Goal: Task Accomplishment & Management: Complete application form

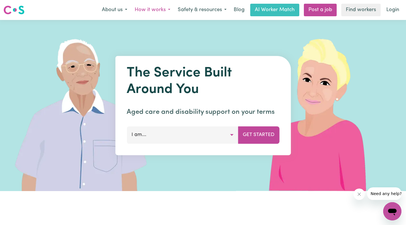
click at [166, 11] on button "How it works" at bounding box center [152, 10] width 43 height 12
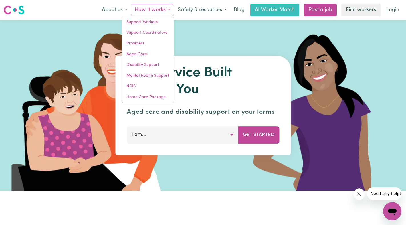
click at [213, 38] on div at bounding box center [203, 105] width 406 height 171
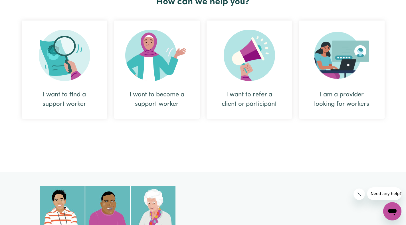
scroll to position [242, 0]
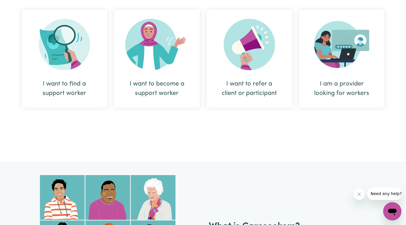
click at [151, 56] on img at bounding box center [156, 44] width 63 height 51
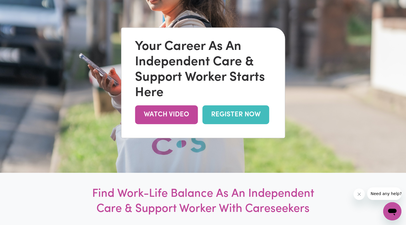
scroll to position [57, 0]
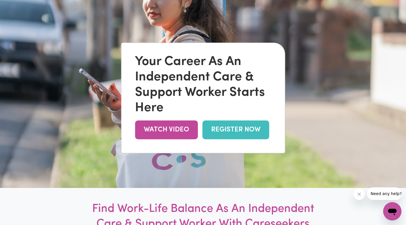
click at [233, 128] on link "REGISTER NOW" at bounding box center [235, 130] width 67 height 19
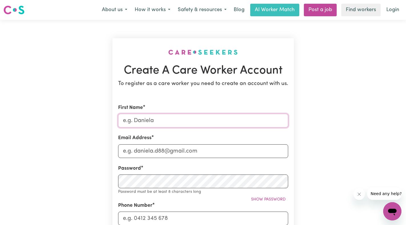
click at [156, 120] on input "First Name" at bounding box center [203, 121] width 170 height 14
type input "LOVELIE"
click at [144, 152] on input "Email Address" at bounding box center [203, 151] width 170 height 14
type input "awakenedgoddessoflove@gmail.com"
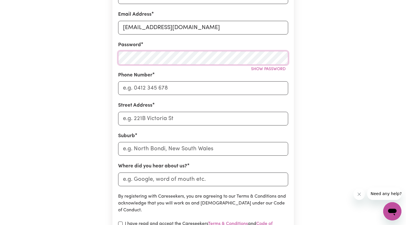
scroll to position [128, 0]
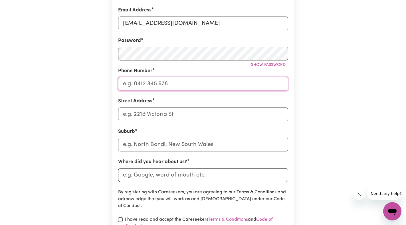
click at [145, 84] on input "Phone Number" at bounding box center [203, 84] width 170 height 14
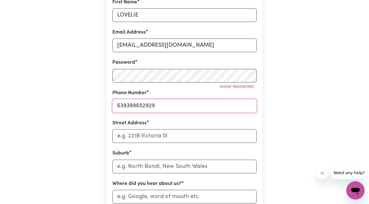
type input "639389652929"
click at [154, 136] on input "Street Address" at bounding box center [184, 136] width 144 height 14
type input "Purok Bayanihan"
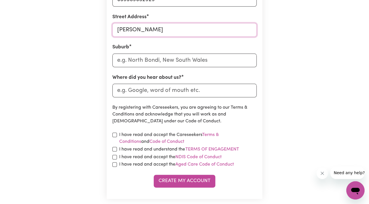
scroll to position [238, 0]
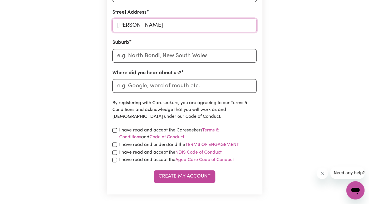
drag, startPoint x: 177, startPoint y: 28, endPoint x: 117, endPoint y: 27, distance: 59.9
click at [117, 27] on input "Purok Bayanihan" at bounding box center [184, 26] width 144 height 14
type input "d"
type input "Sta. Filomena"
